Goal: Task Accomplishment & Management: Use online tool/utility

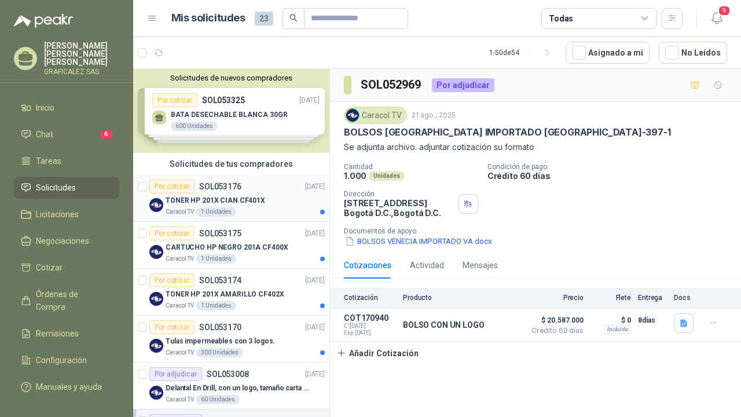
click at [251, 196] on p "TONER HP 201X CIAN CF401X" at bounding box center [215, 200] width 100 height 11
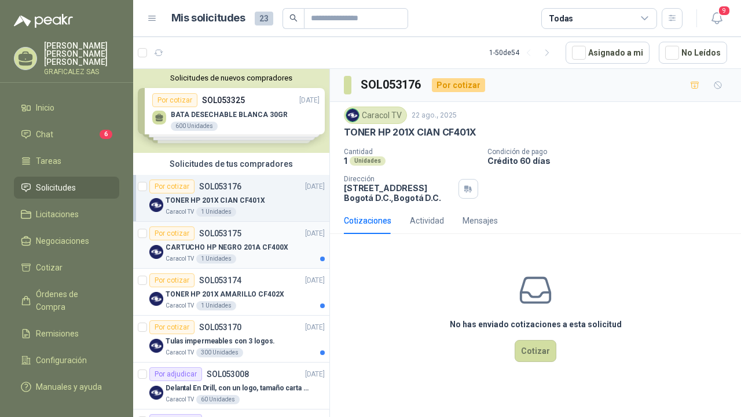
click at [251, 249] on p "CARTUCHO HP NEGRO 201A CF400X" at bounding box center [226, 247] width 123 height 11
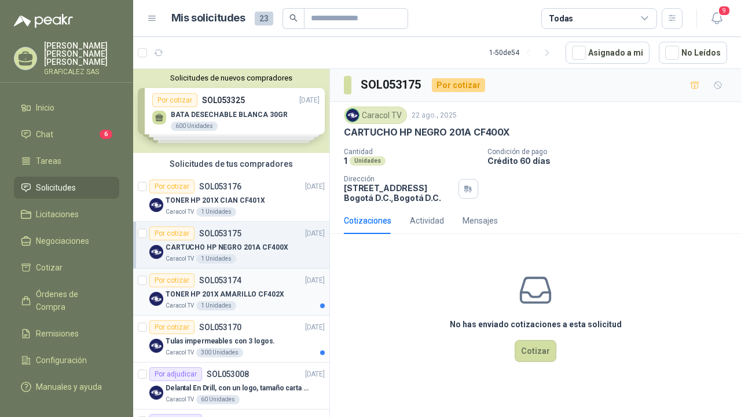
click at [255, 285] on div "Por cotizar SOL053174 [DATE]" at bounding box center [236, 280] width 175 height 14
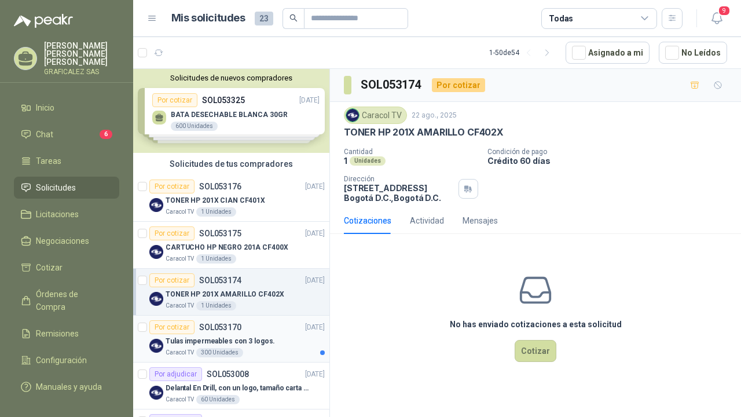
click at [264, 335] on div "Tulas impermeables con 3 logos." at bounding box center [244, 341] width 159 height 14
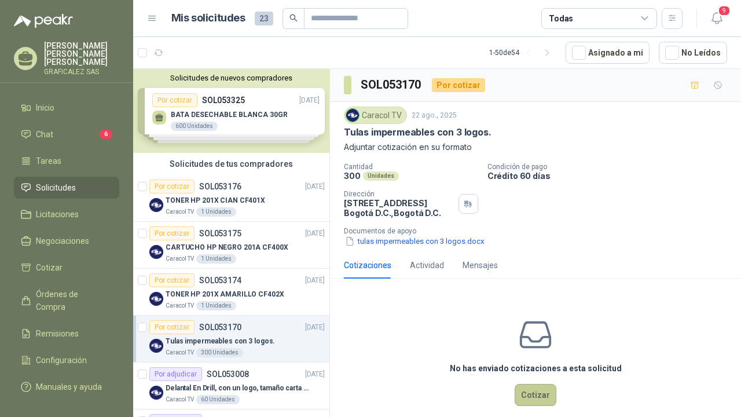
click at [539, 387] on button "Cotizar" at bounding box center [535, 395] width 42 height 22
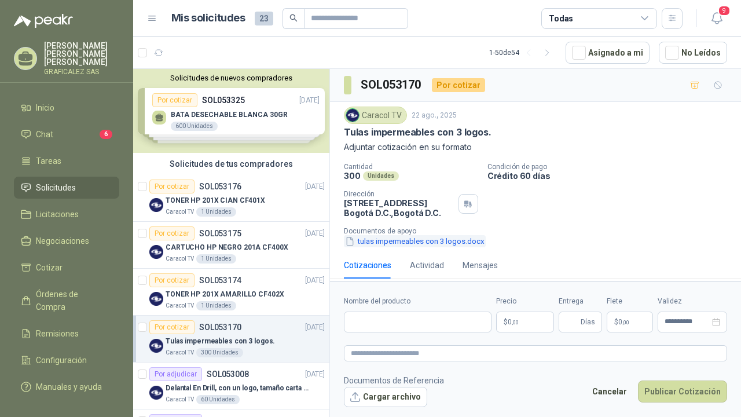
click at [440, 242] on button "tulas impermeables con 3 logos.docx" at bounding box center [415, 241] width 142 height 12
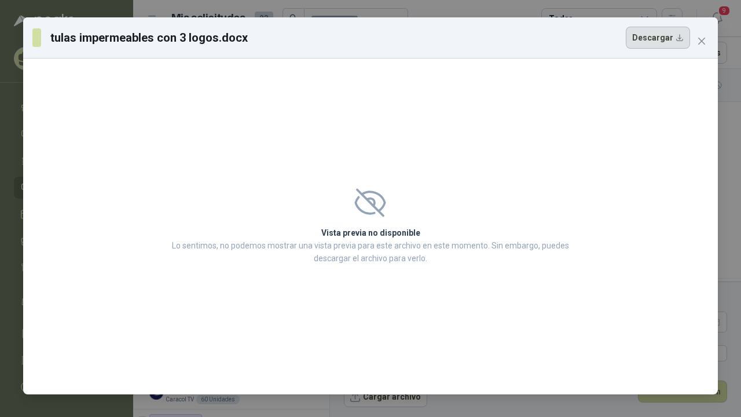
click at [673, 38] on button "Descargar" at bounding box center [658, 38] width 64 height 22
click at [704, 42] on icon "close" at bounding box center [701, 40] width 9 height 9
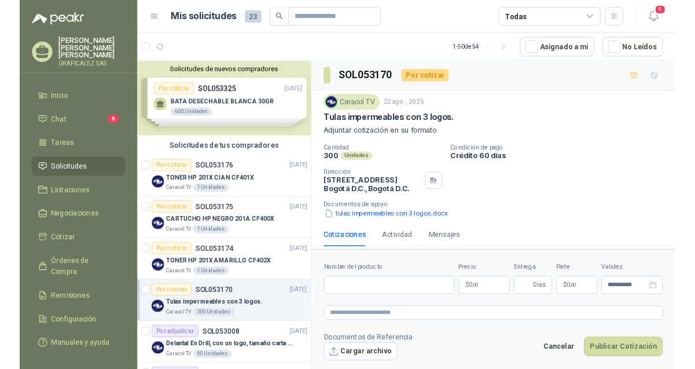
scroll to position [5, 0]
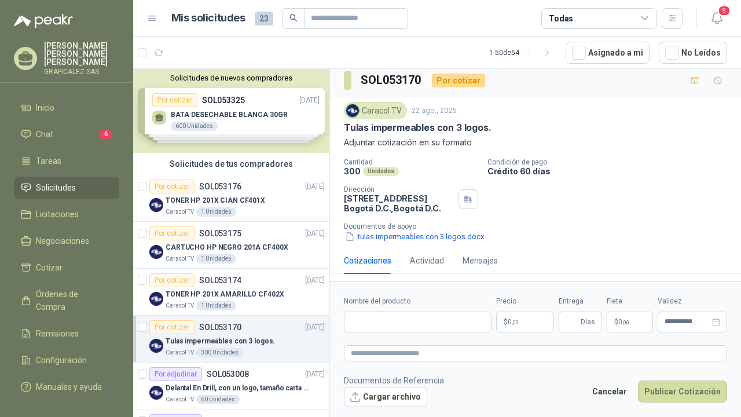
click at [703, 271] on div "Cotizaciones Actividad Mensajes" at bounding box center [535, 260] width 383 height 27
